Goal: Obtain resource: Download file/media

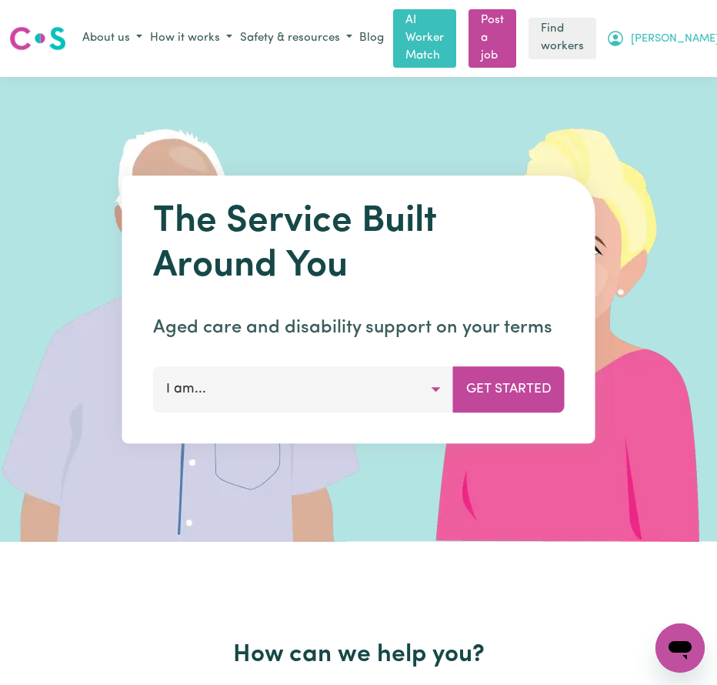
click at [689, 31] on span "[PERSON_NAME]" at bounding box center [675, 39] width 88 height 17
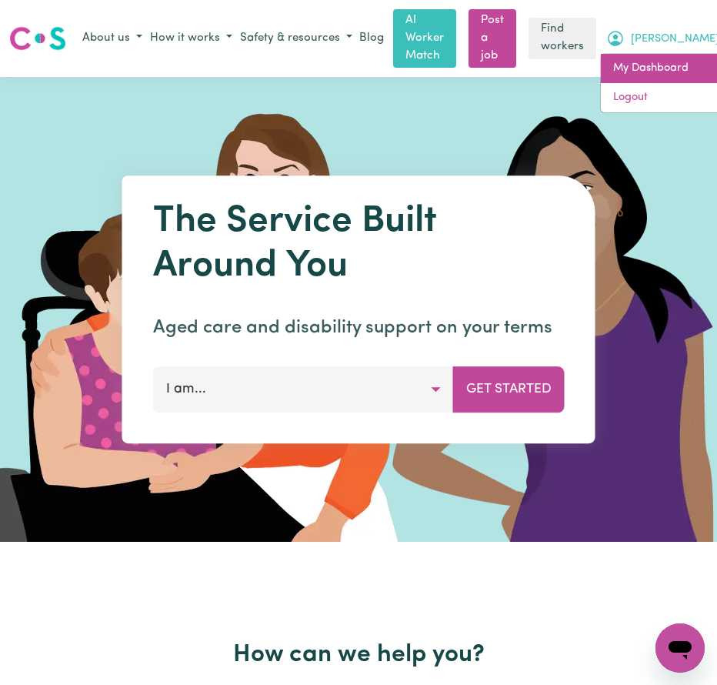
click at [638, 64] on link "My Dashboard" at bounding box center [662, 68] width 122 height 29
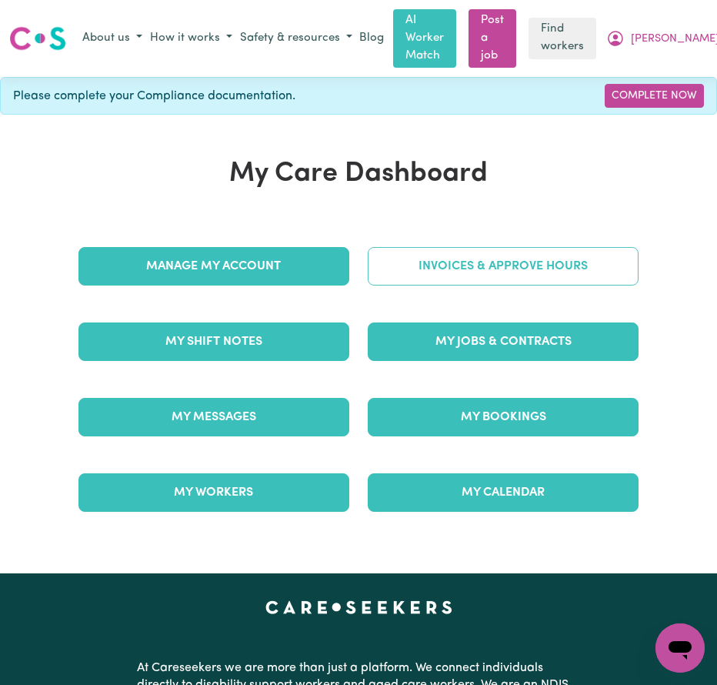
click at [495, 254] on link "Invoices & Approve Hours" at bounding box center [503, 266] width 271 height 38
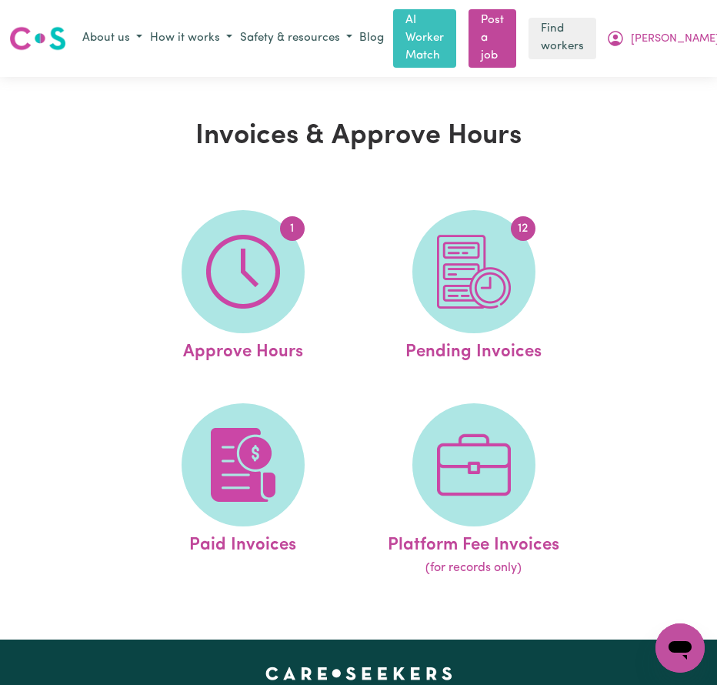
click at [495, 254] on img at bounding box center [474, 272] width 74 height 74
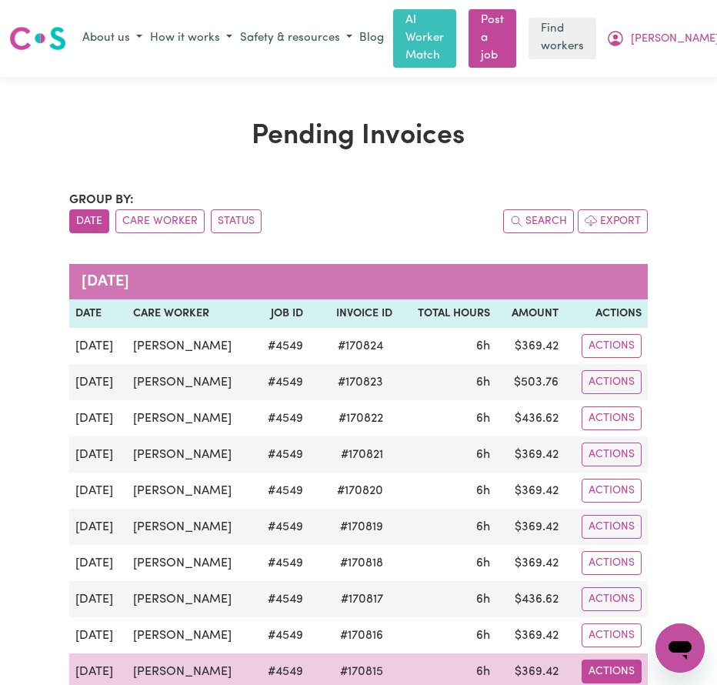
click at [605, 358] on button "Actions" at bounding box center [612, 346] width 60 height 24
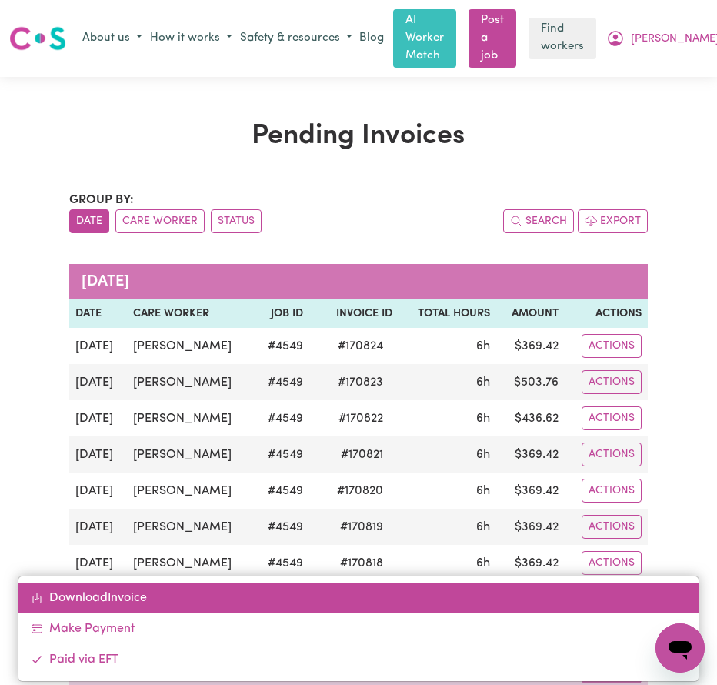
click at [79, 602] on link "Download Invoice" at bounding box center [357, 597] width 679 height 31
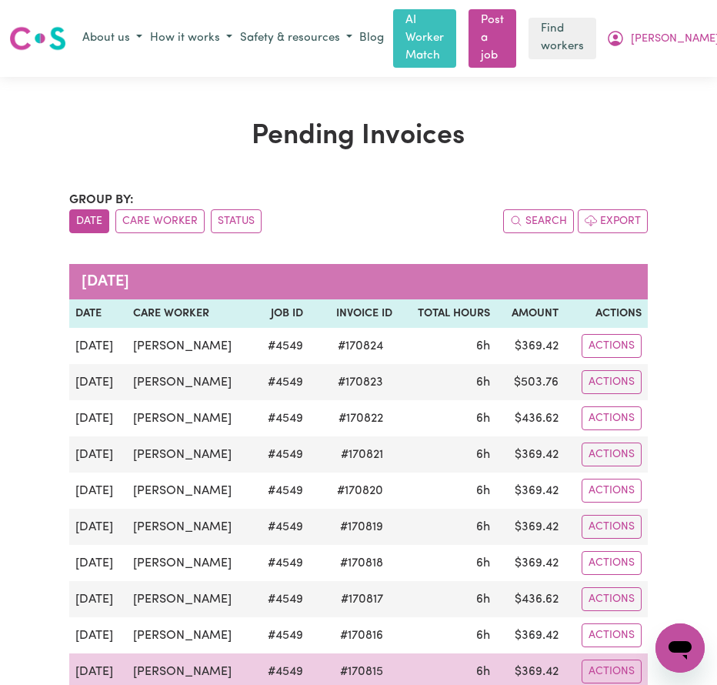
scroll to position [154, 0]
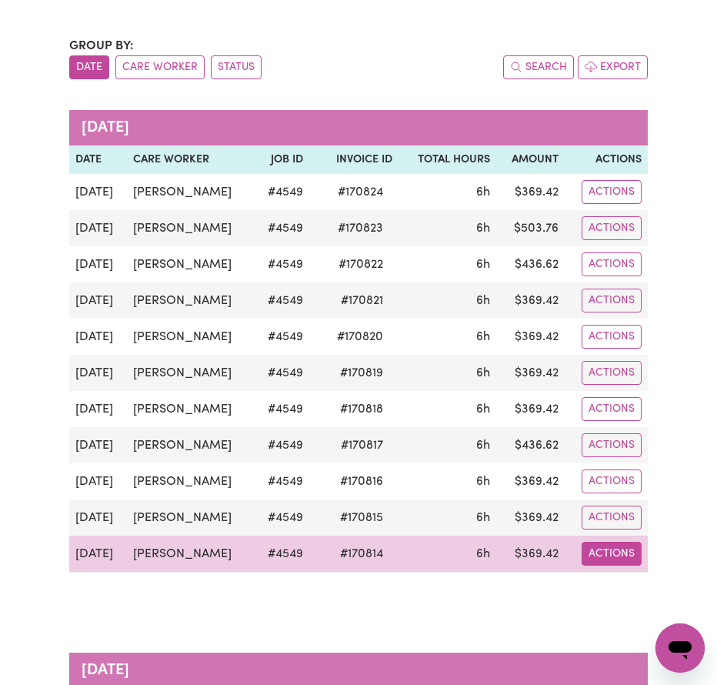
click at [607, 204] on button "Actions" at bounding box center [612, 192] width 60 height 24
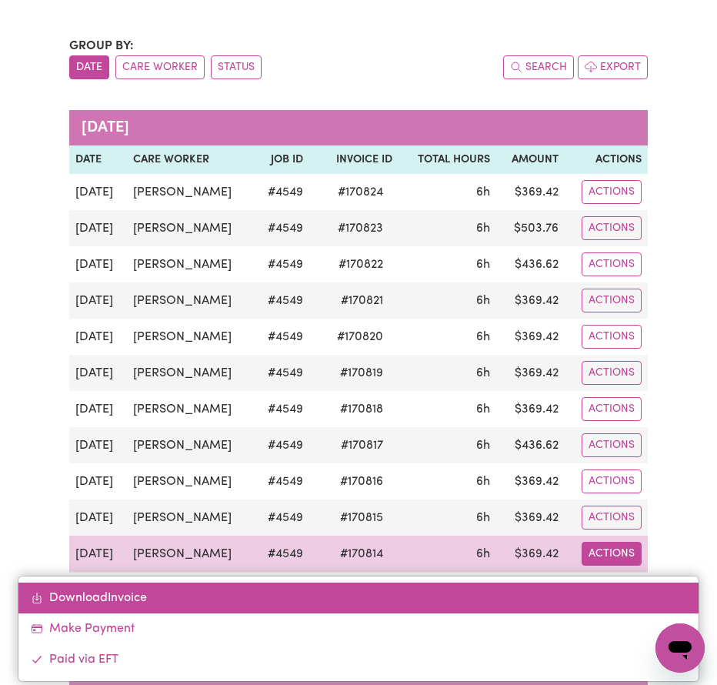
click at [138, 599] on link "Download Invoice" at bounding box center [357, 597] width 679 height 31
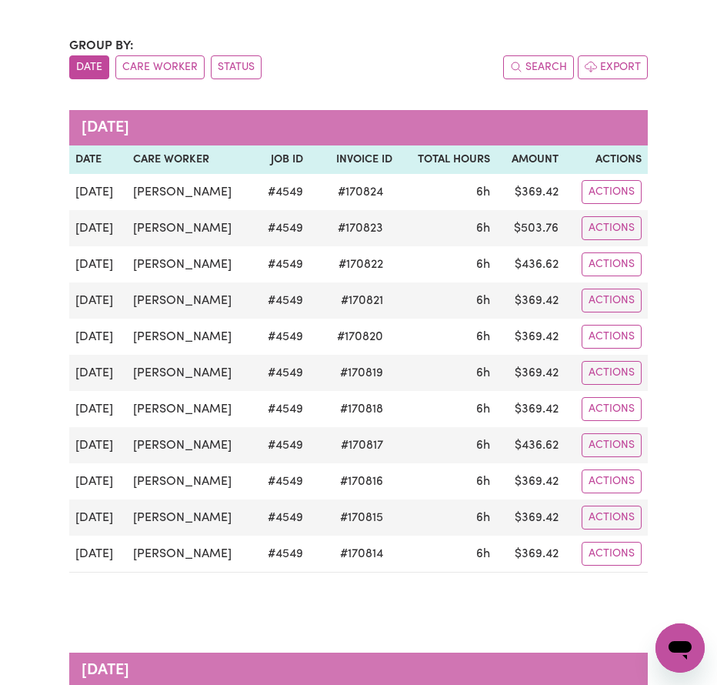
scroll to position [231, 0]
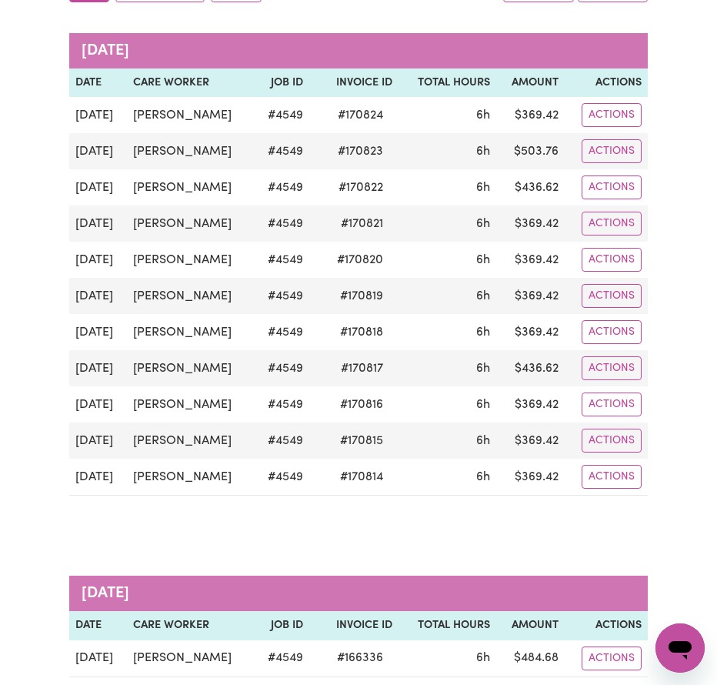
drag, startPoint x: 349, startPoint y: 519, endPoint x: 358, endPoint y: 519, distance: 9.3
click at [349, 519] on div "[DATE] Date Care Worker Job ID Invoice ID Total Hours Amount Actions [DATE] [PE…" at bounding box center [358, 273] width 579 height 543
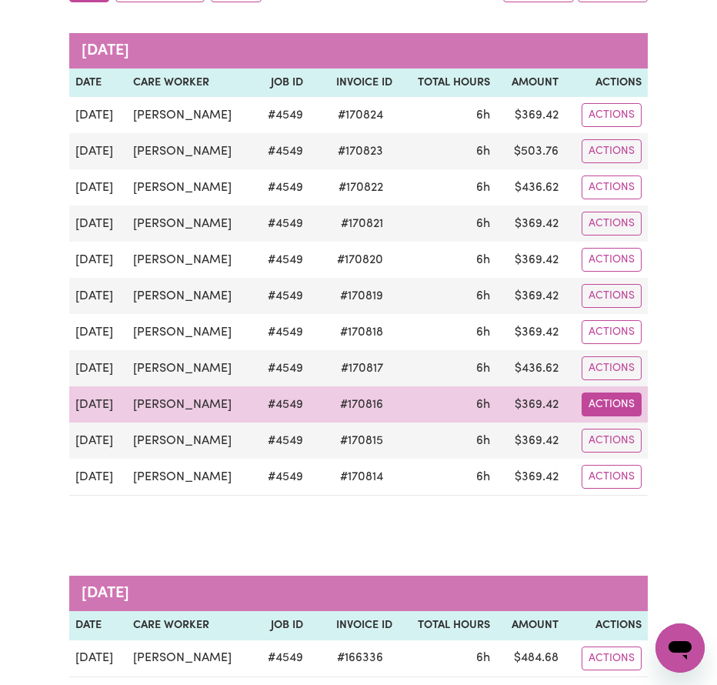
click at [602, 127] on button "Actions" at bounding box center [612, 115] width 60 height 24
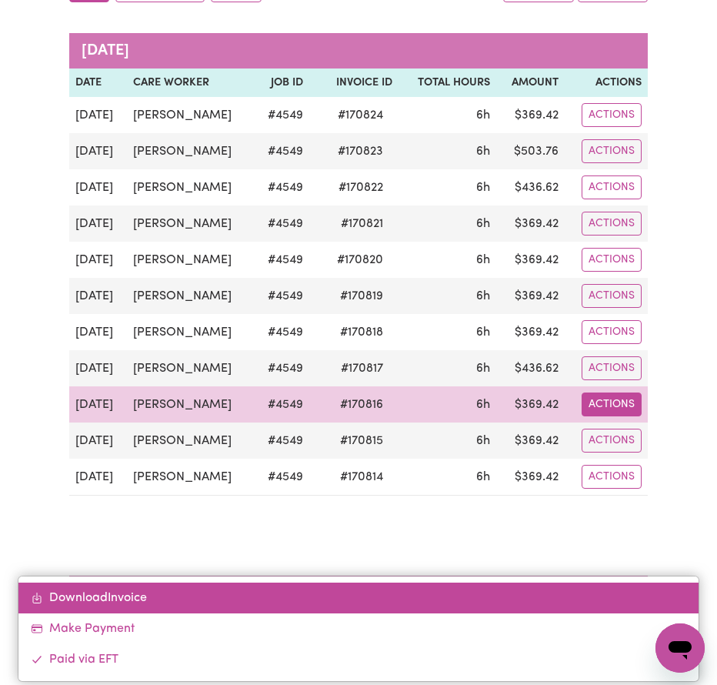
click at [91, 595] on link "Download Invoice" at bounding box center [357, 597] width 679 height 31
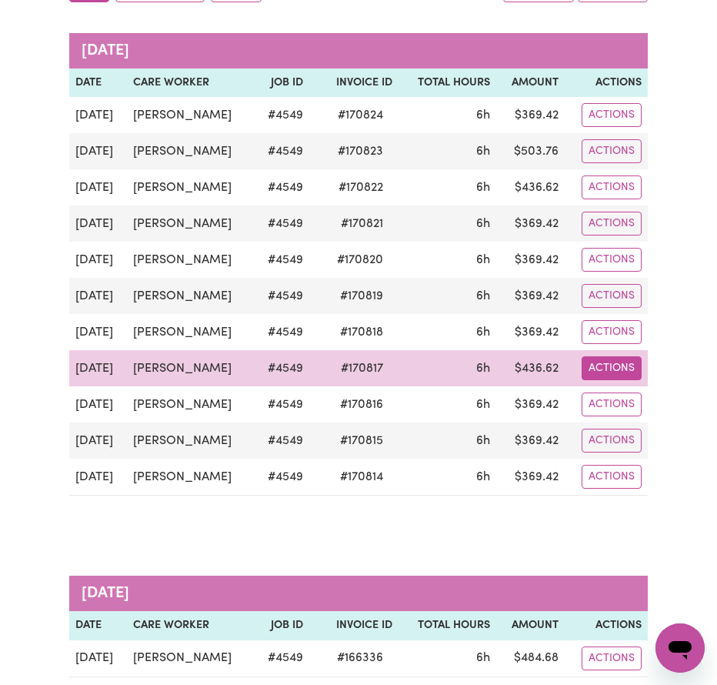
click at [603, 127] on button "Actions" at bounding box center [612, 115] width 60 height 24
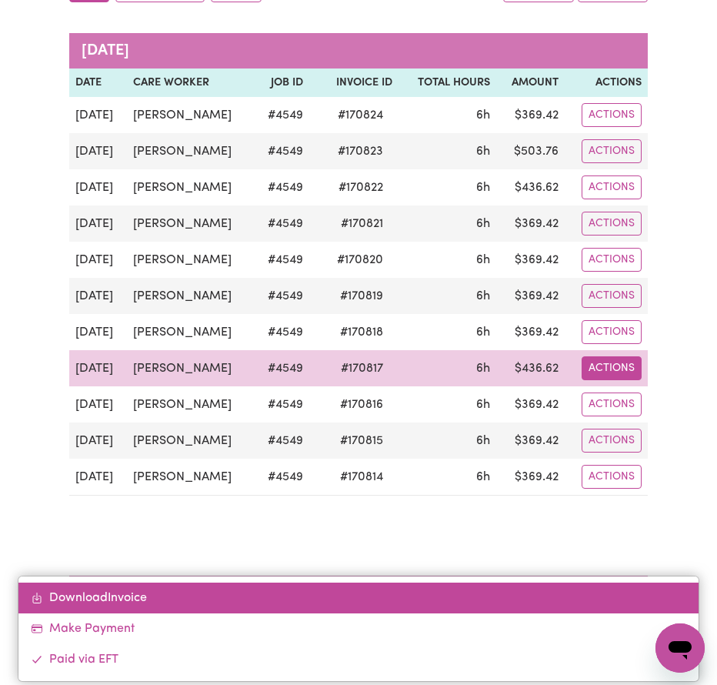
click at [68, 591] on link "Download Invoice" at bounding box center [357, 597] width 679 height 31
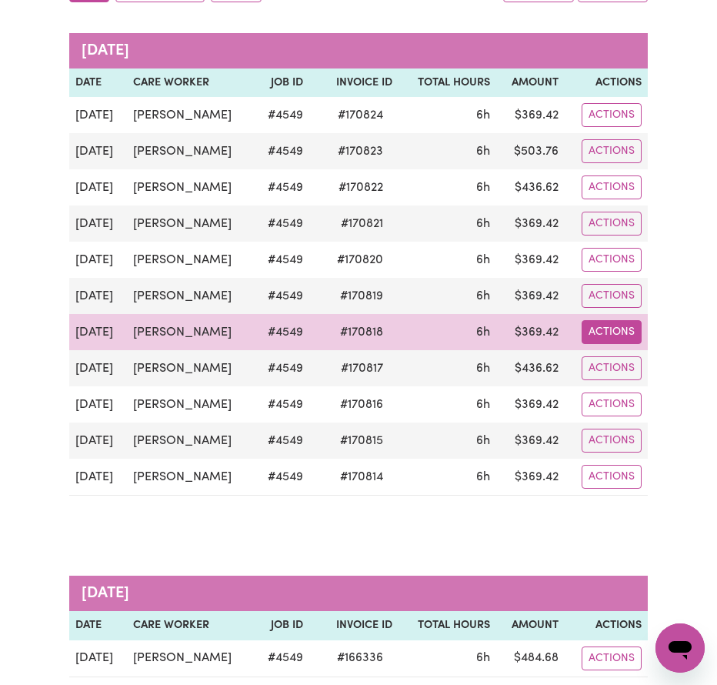
click at [599, 127] on button "Actions" at bounding box center [612, 115] width 60 height 24
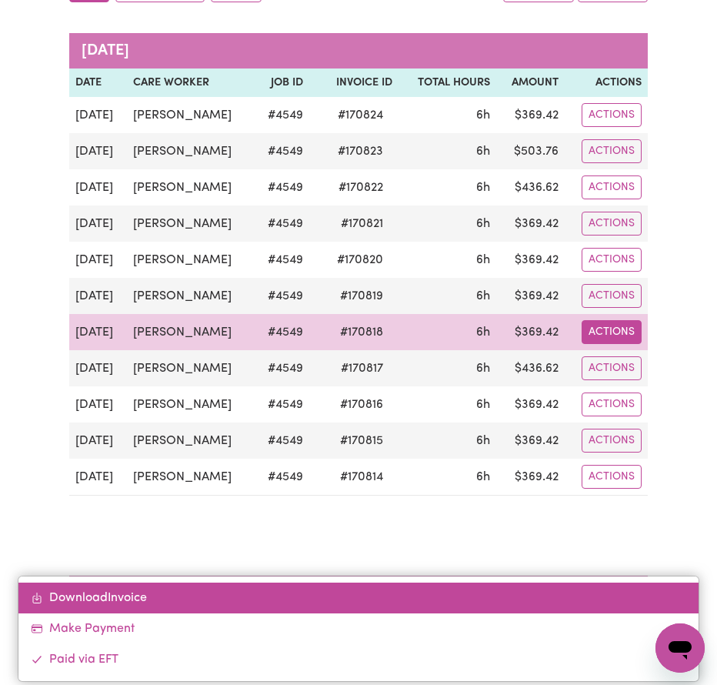
click at [73, 598] on link "Download Invoice" at bounding box center [357, 597] width 679 height 31
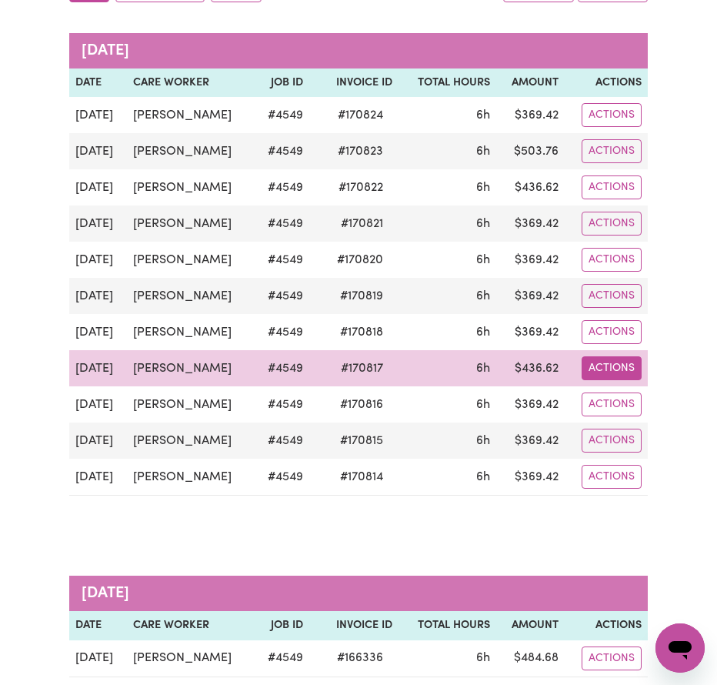
click at [610, 127] on button "Actions" at bounding box center [612, 115] width 60 height 24
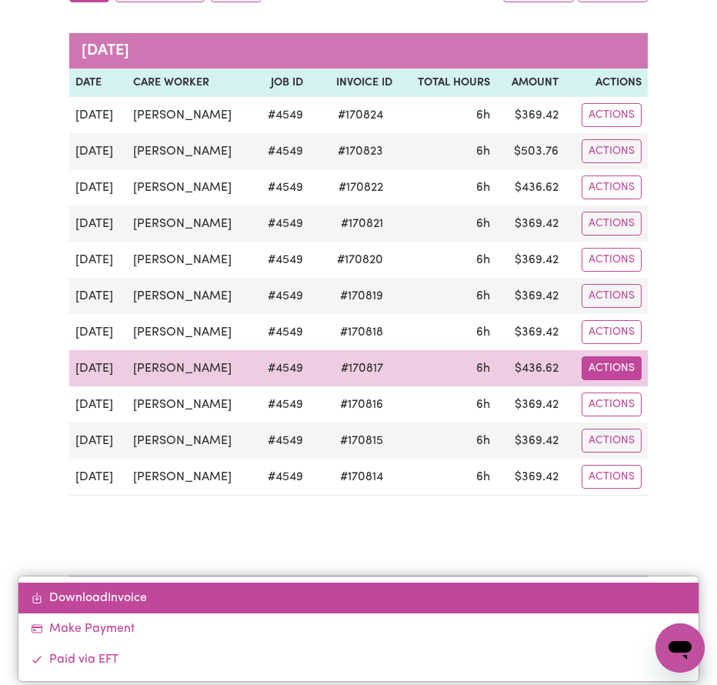
click at [116, 604] on link "Download Invoice" at bounding box center [357, 597] width 679 height 31
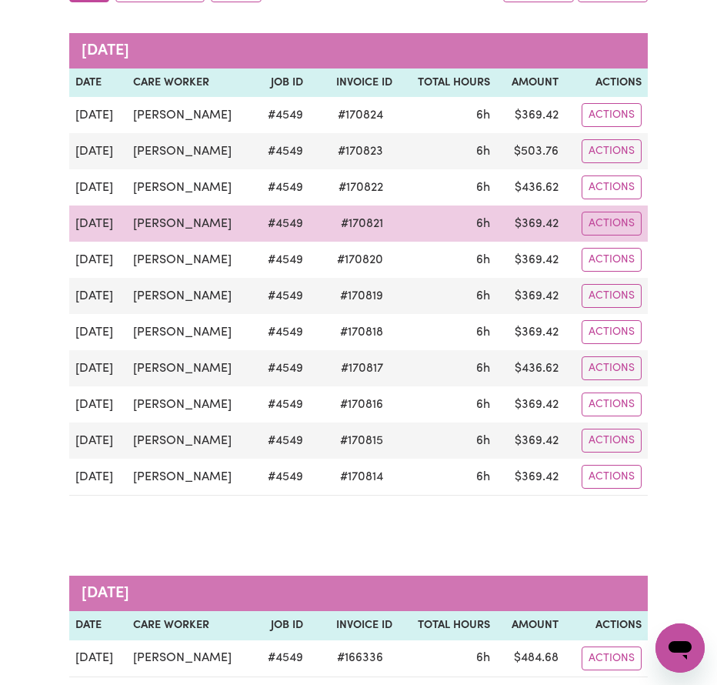
click at [309, 221] on td "# 170821" at bounding box center [353, 223] width 88 height 36
click at [609, 127] on button "Actions" at bounding box center [612, 115] width 60 height 24
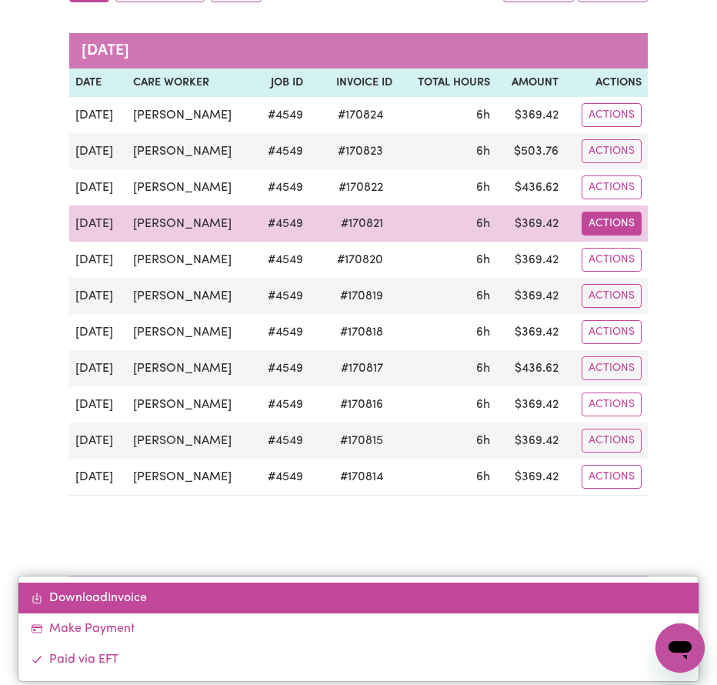
click at [88, 603] on link "Download Invoice" at bounding box center [357, 597] width 679 height 31
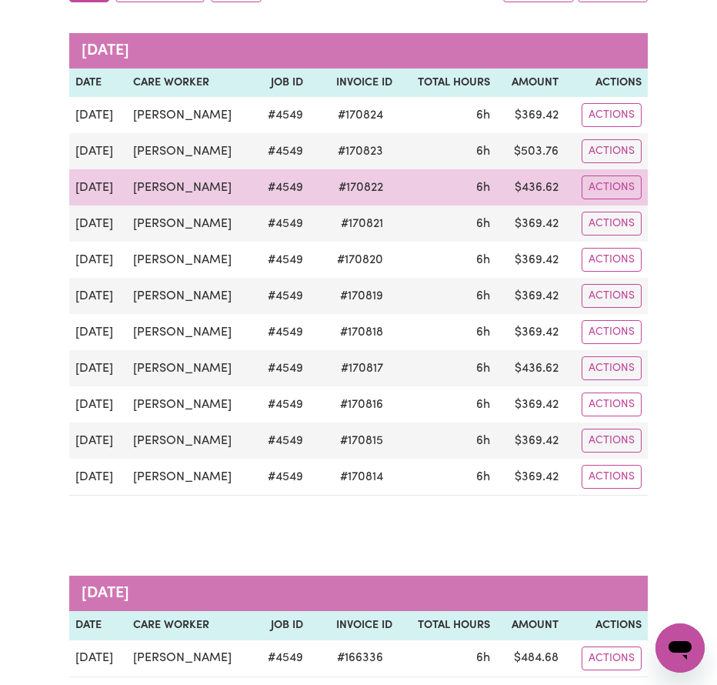
click at [329, 178] on span "# 170822" at bounding box center [360, 187] width 63 height 18
click at [605, 127] on button "Actions" at bounding box center [612, 115] width 60 height 24
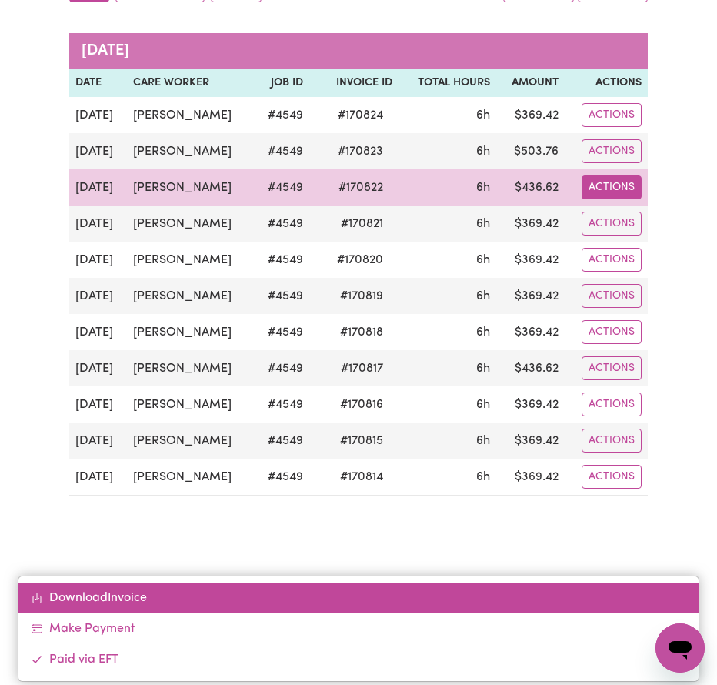
click at [119, 599] on link "Download Invoice" at bounding box center [357, 597] width 679 height 31
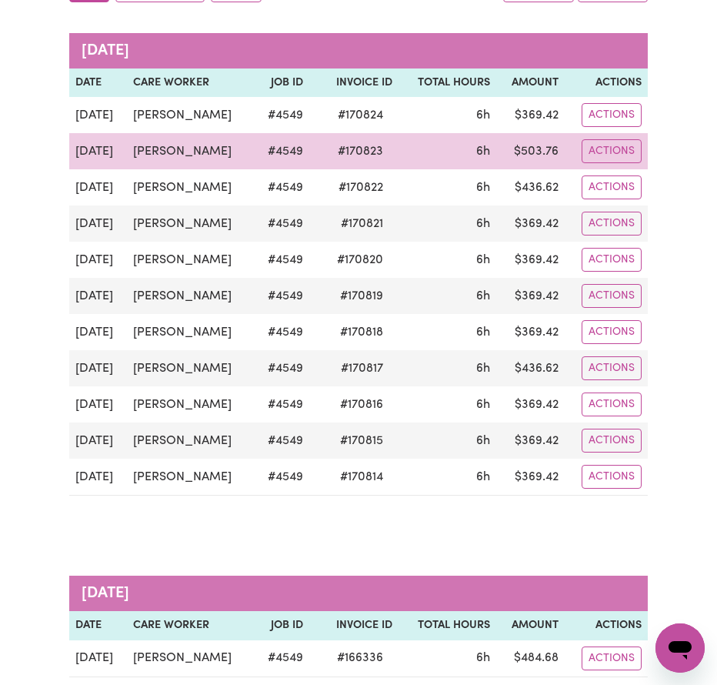
click at [152, 138] on td "[PERSON_NAME]" at bounding box center [191, 151] width 128 height 36
click at [604, 127] on button "Actions" at bounding box center [612, 115] width 60 height 24
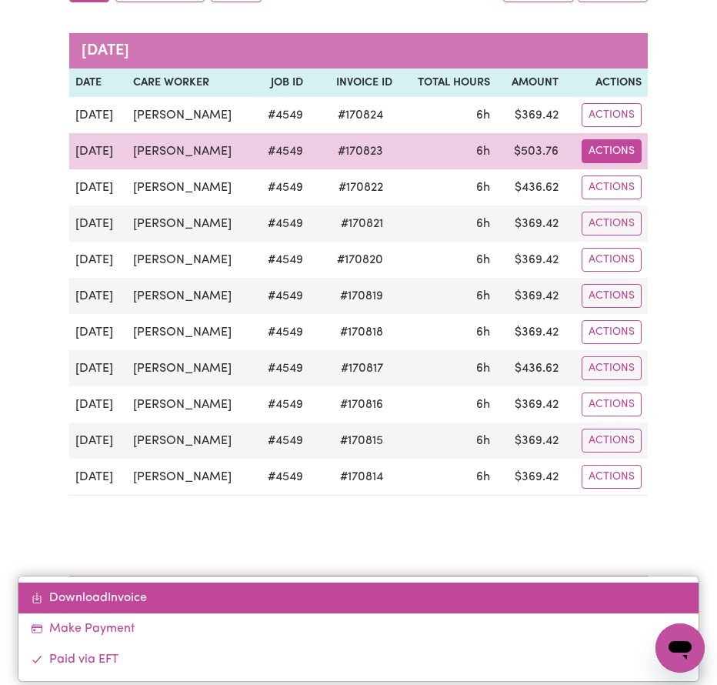
click at [116, 608] on link "Download Invoice" at bounding box center [357, 597] width 679 height 31
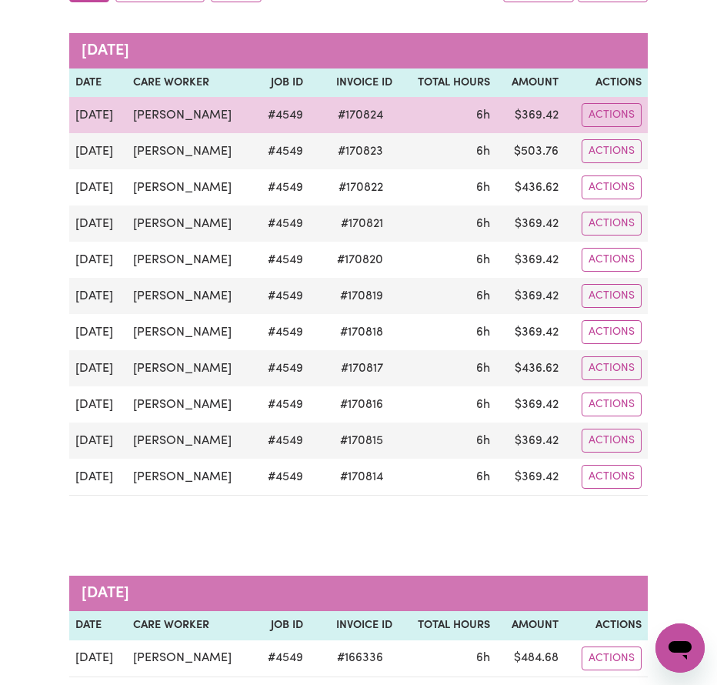
click at [329, 106] on span "# 170824" at bounding box center [361, 115] width 64 height 18
click at [610, 103] on button "Actions" at bounding box center [612, 115] width 60 height 24
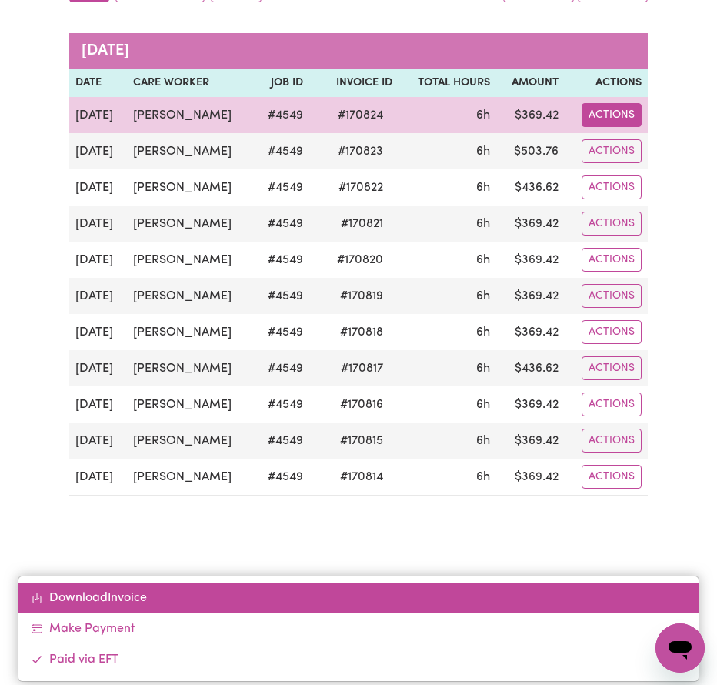
click at [99, 598] on link "Download Invoice" at bounding box center [357, 597] width 679 height 31
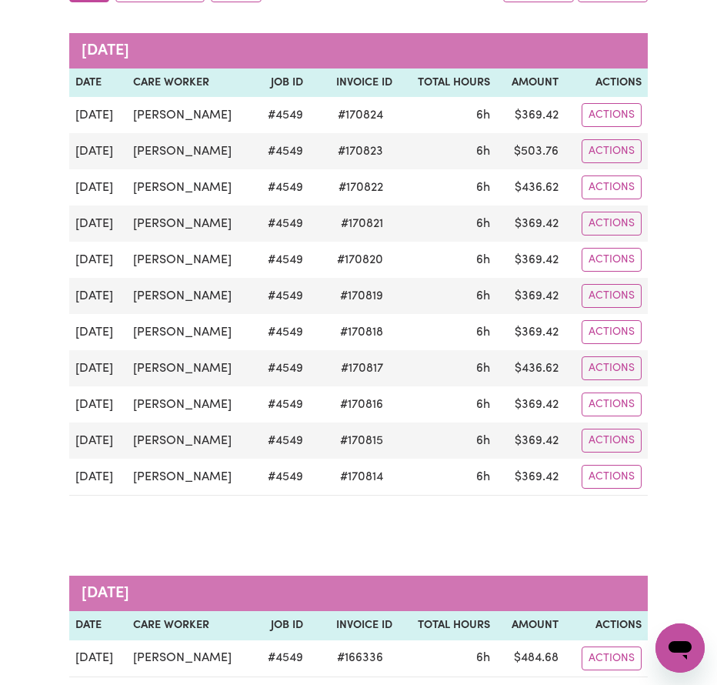
click at [664, 242] on div "Pending Invoices Group by: Date Care Worker Status Search Export [DATE] Date Ca…" at bounding box center [358, 349] width 717 height 921
drag, startPoint x: 372, startPoint y: 519, endPoint x: 383, endPoint y: 518, distance: 11.6
click at [372, 519] on div "[DATE] Date Care Worker Job ID Invoice ID Total Hours Amount Actions [DATE] [PE…" at bounding box center [358, 273] width 579 height 543
click at [307, 518] on div "[DATE] Date Care Worker Job ID Invoice ID Total Hours Amount Actions [DATE] [PE…" at bounding box center [358, 273] width 579 height 543
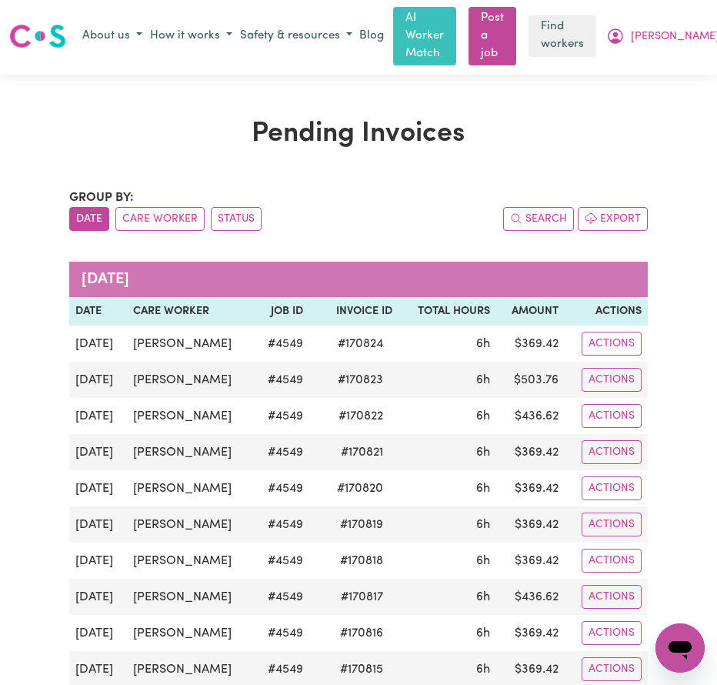
scroll to position [0, 0]
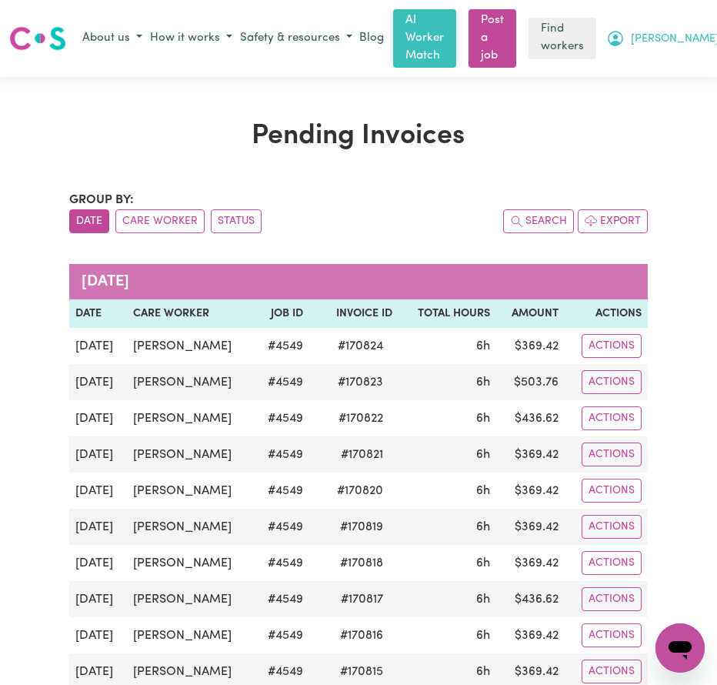
click at [685, 31] on span "[PERSON_NAME]" at bounding box center [675, 39] width 88 height 17
click at [645, 64] on link "My Dashboard" at bounding box center [662, 68] width 122 height 29
